Goal: Find specific page/section: Locate a particular part of the current website

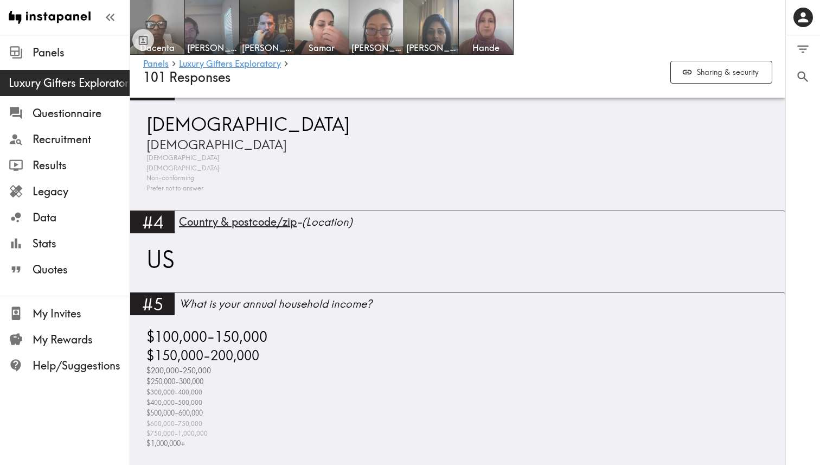
scroll to position [776, 0]
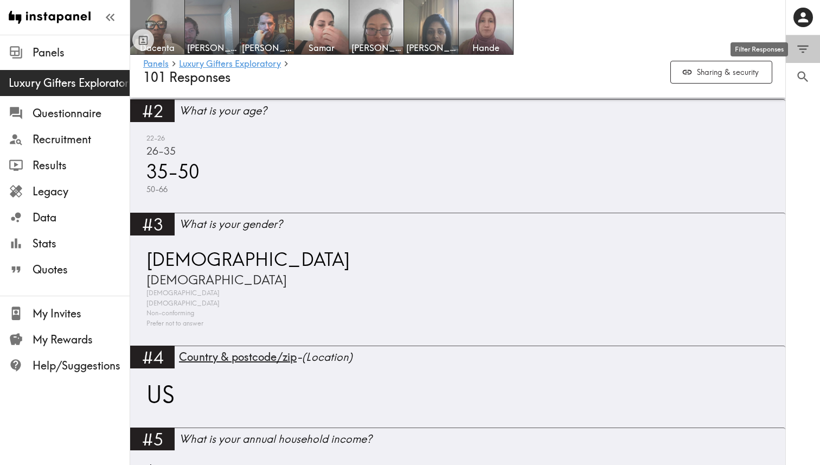
click at [802, 52] on icon "Filter Responses" at bounding box center [802, 50] width 11 height 8
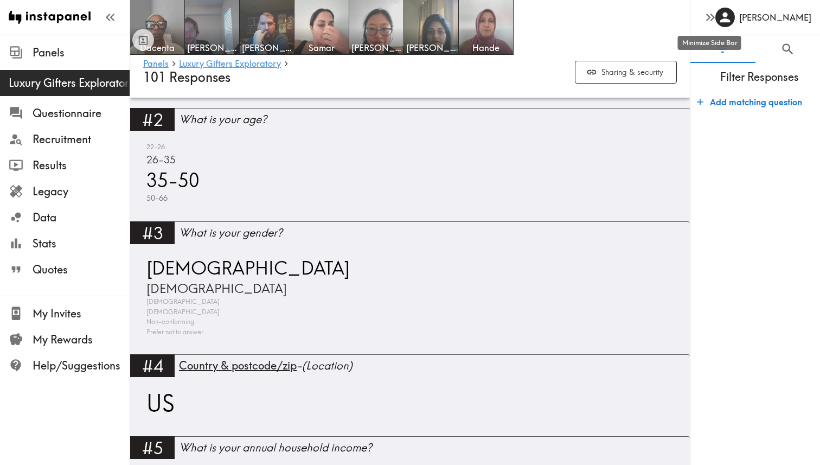
click at [714, 22] on icon "button" at bounding box center [710, 17] width 15 height 15
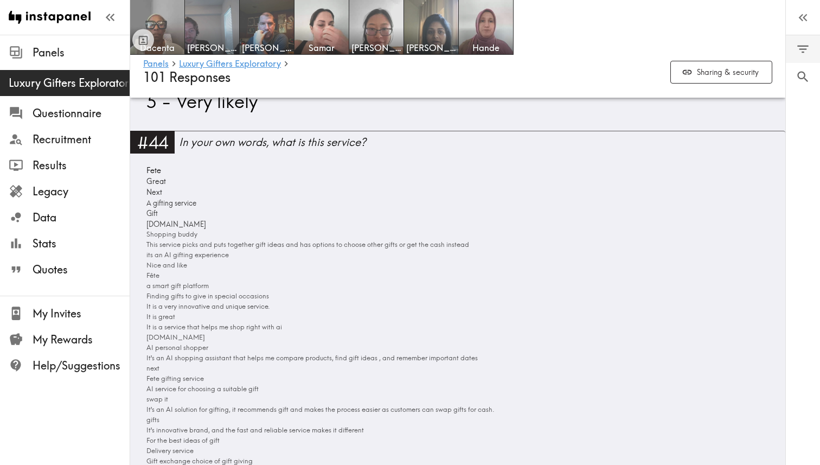
scroll to position [9476, 0]
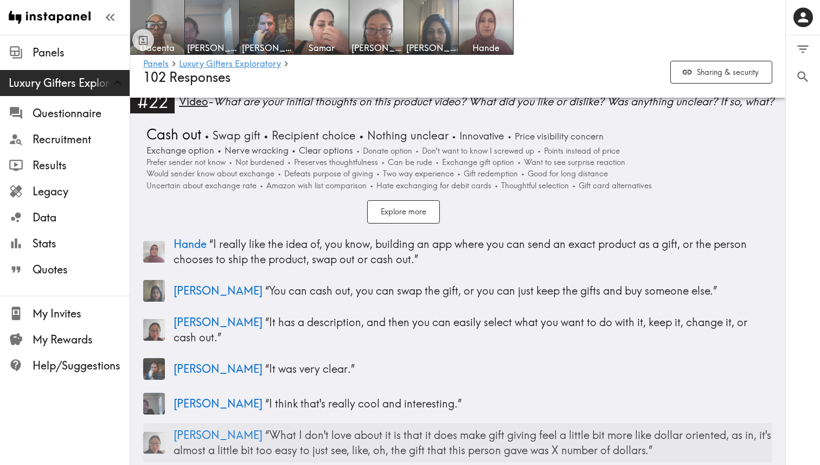
scroll to position [4202, 0]
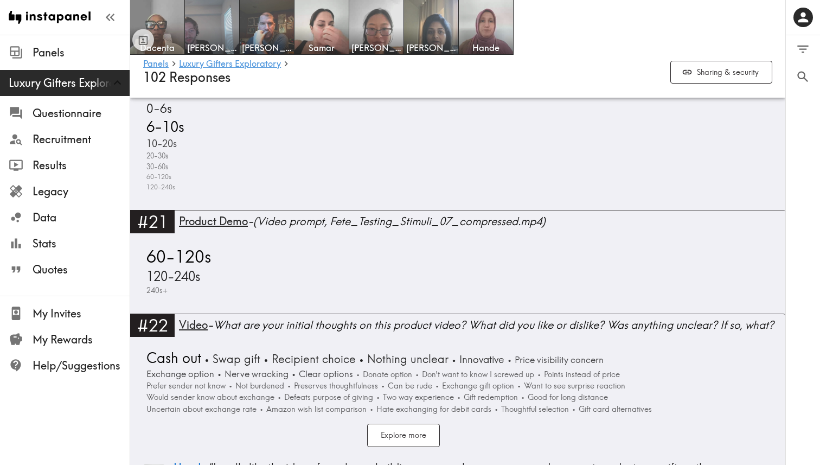
click at [686, 14] on div "Dacenta Zachary Christopher Samar Sophia Shivani Hande" at bounding box center [457, 27] width 655 height 55
